Goal: Find specific page/section: Find specific page/section

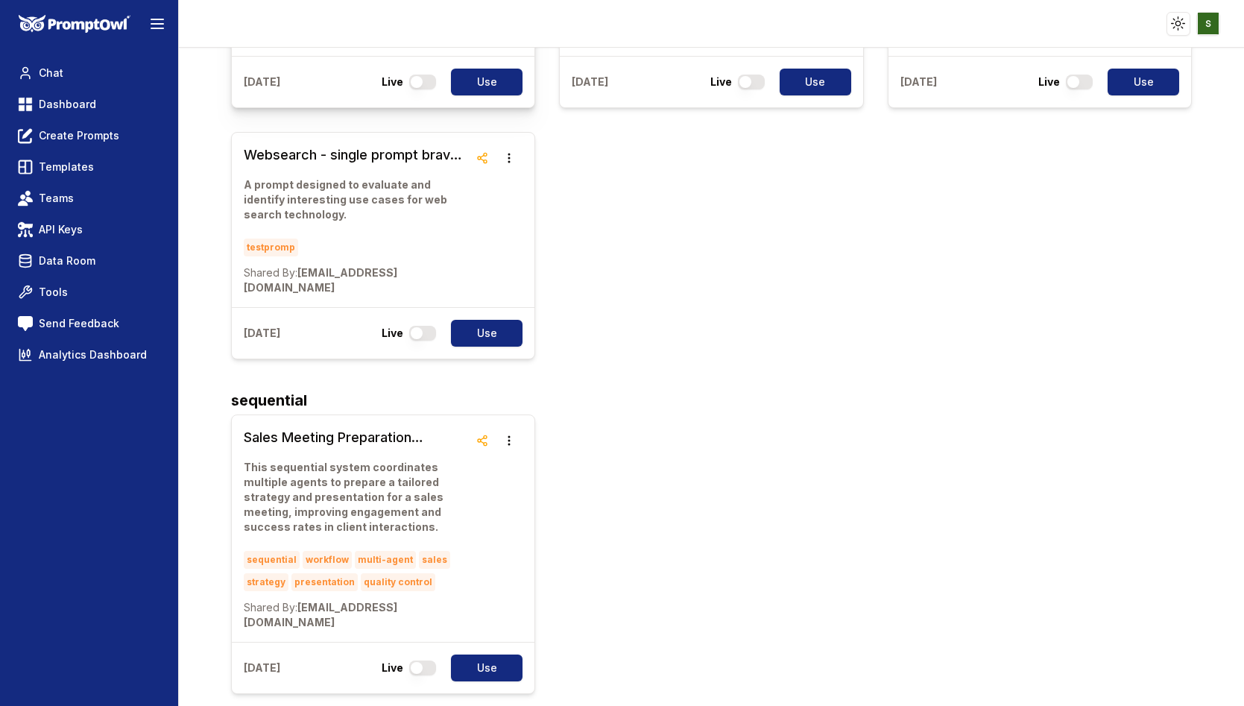
scroll to position [538, 0]
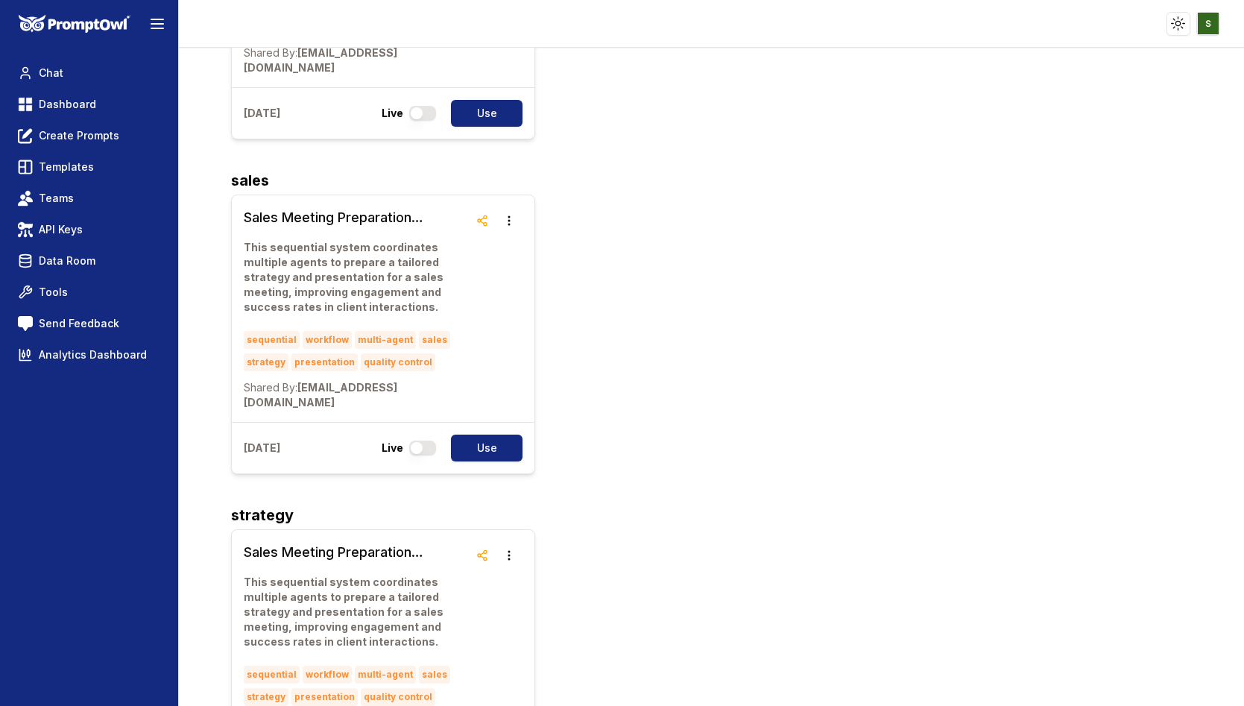
scroll to position [1535, 0]
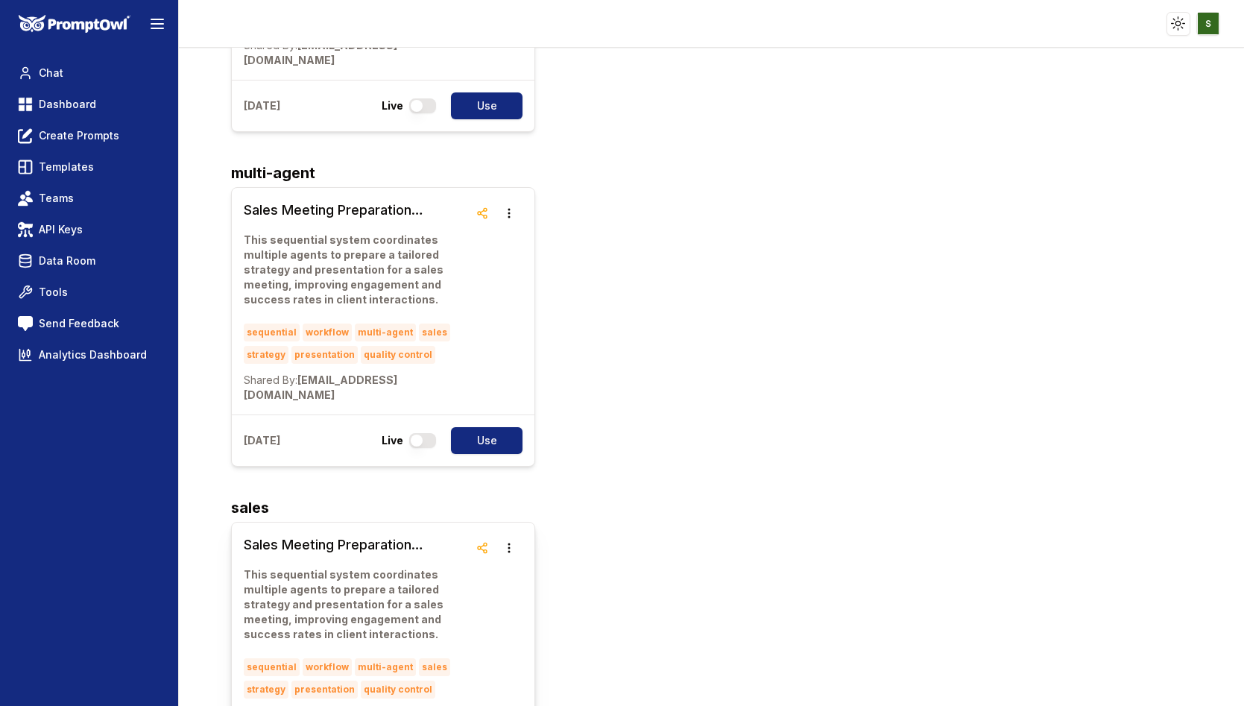
click at [314, 534] on h3 "Sales Meeting Preparation Workflow" at bounding box center [357, 544] width 226 height 21
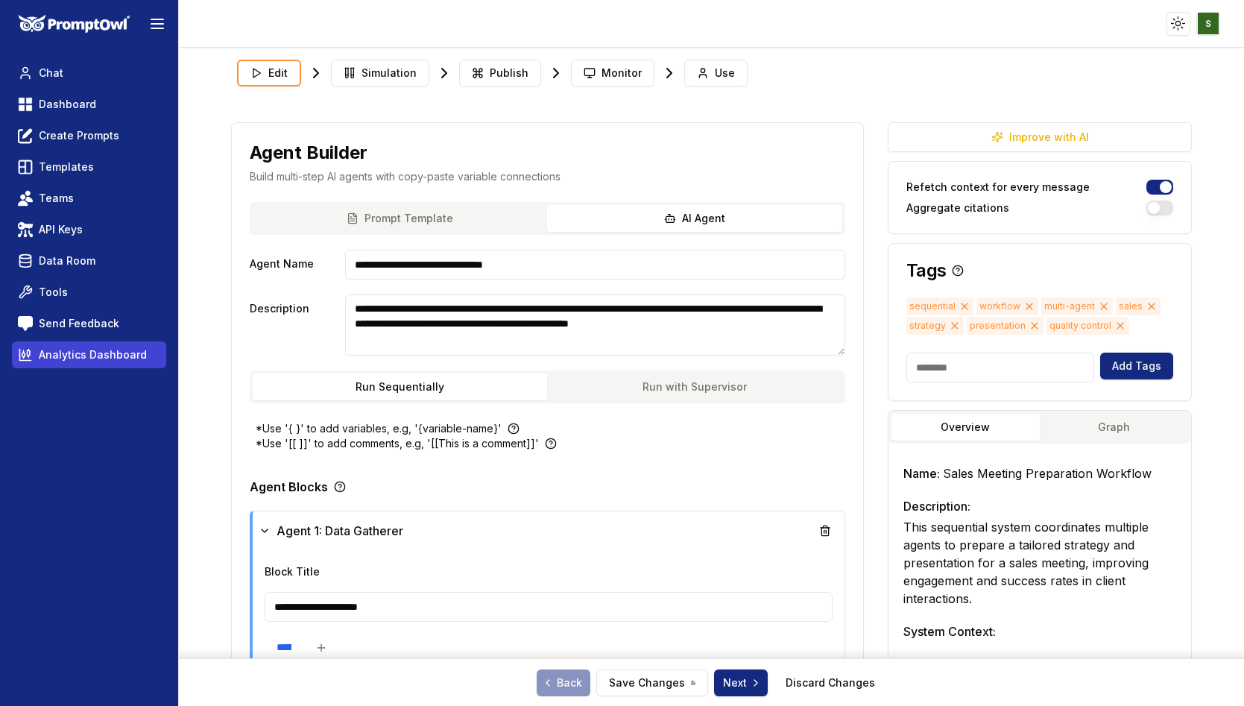
click at [70, 354] on span "Analytics Dashboard" at bounding box center [93, 354] width 108 height 15
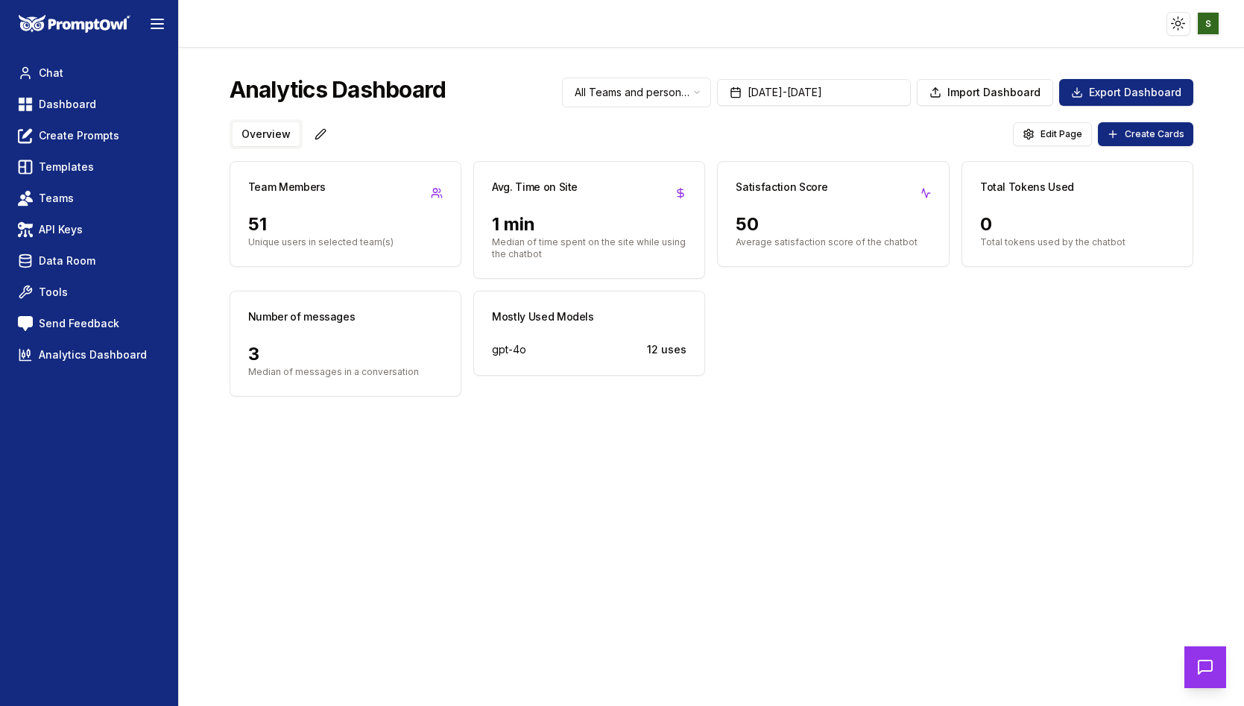
click at [263, 126] on button "Overview" at bounding box center [265, 134] width 67 height 24
